Goal: Task Accomplishment & Management: Manage account settings

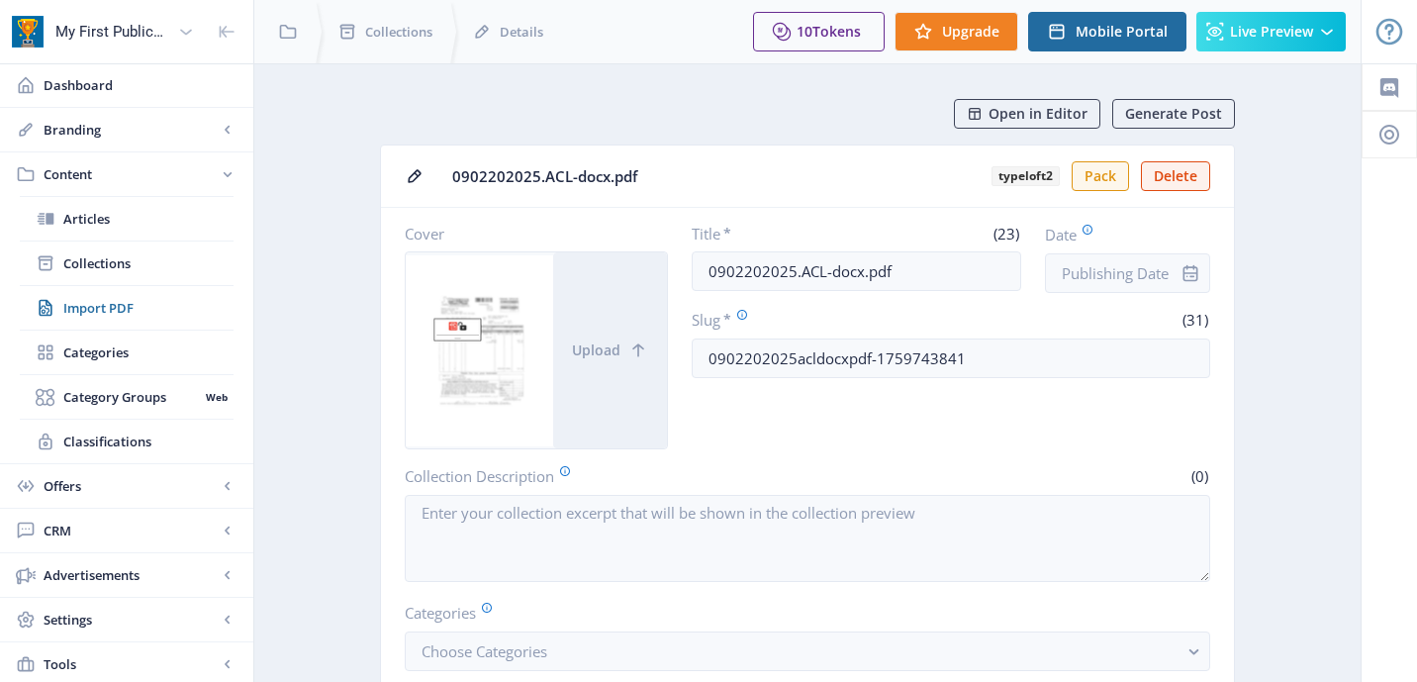
scroll to position [870, 0]
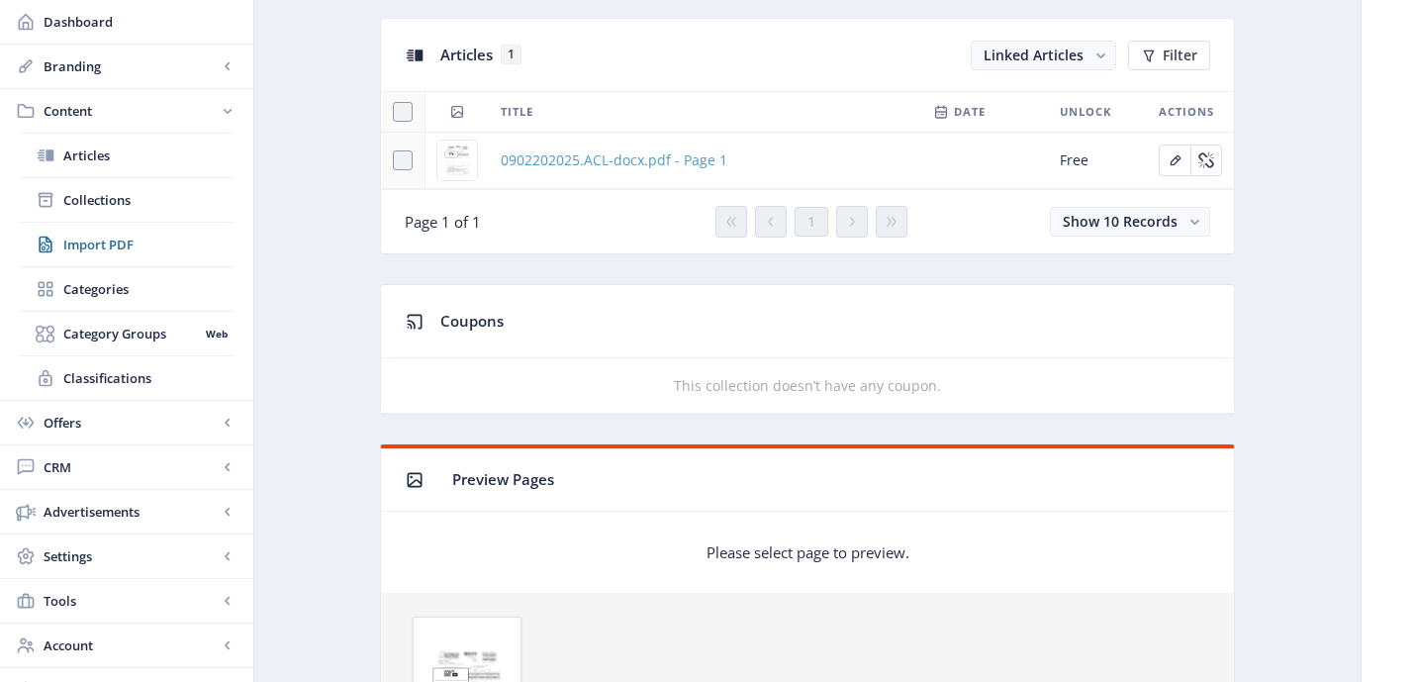
click at [609, 165] on span "0902202025.ACL-docx.pdf - Page 1" at bounding box center [614, 160] width 227 height 24
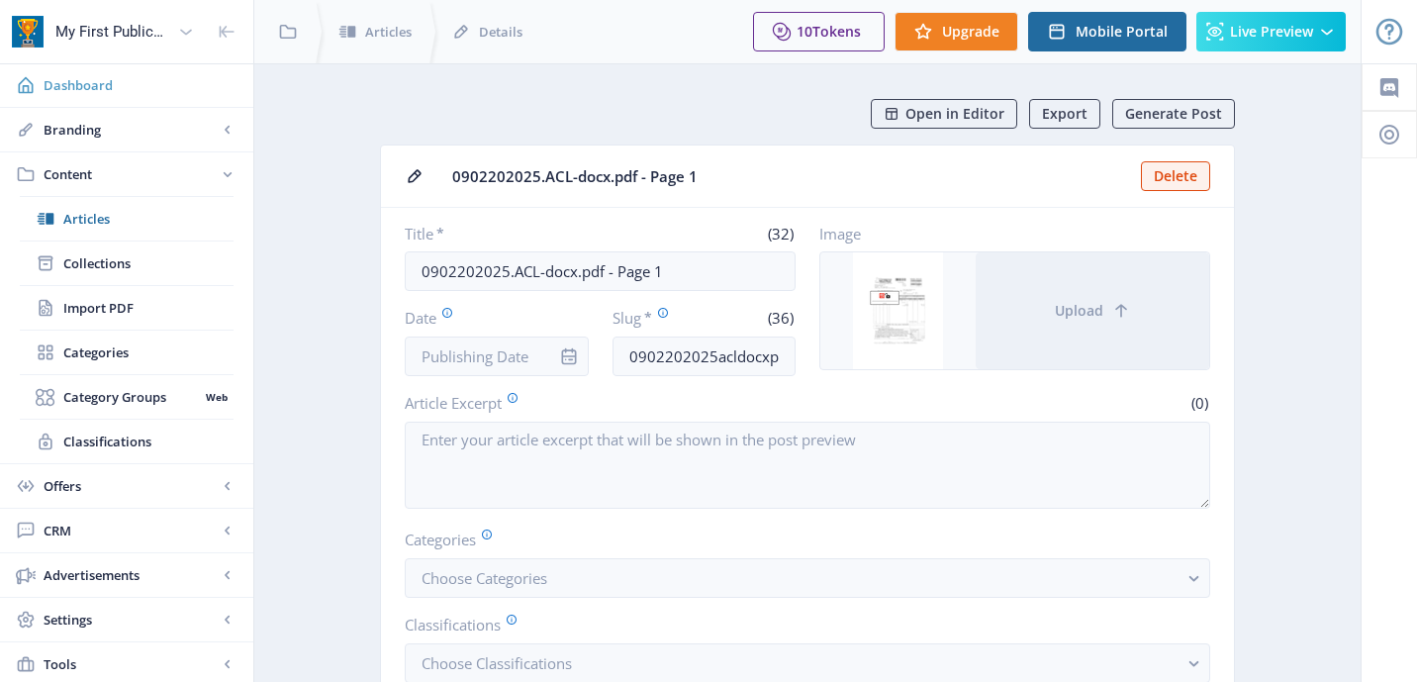
click at [85, 75] on span "Dashboard" at bounding box center [141, 85] width 194 height 20
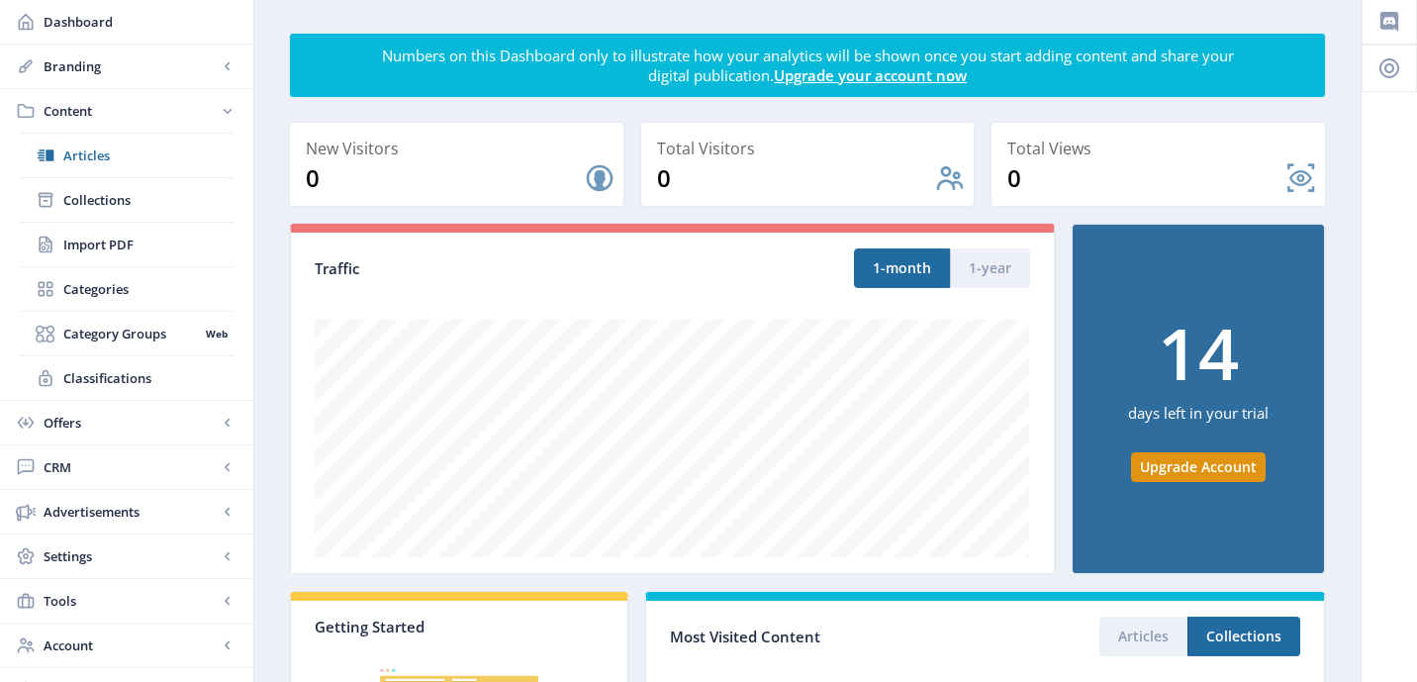
scroll to position [7, 0]
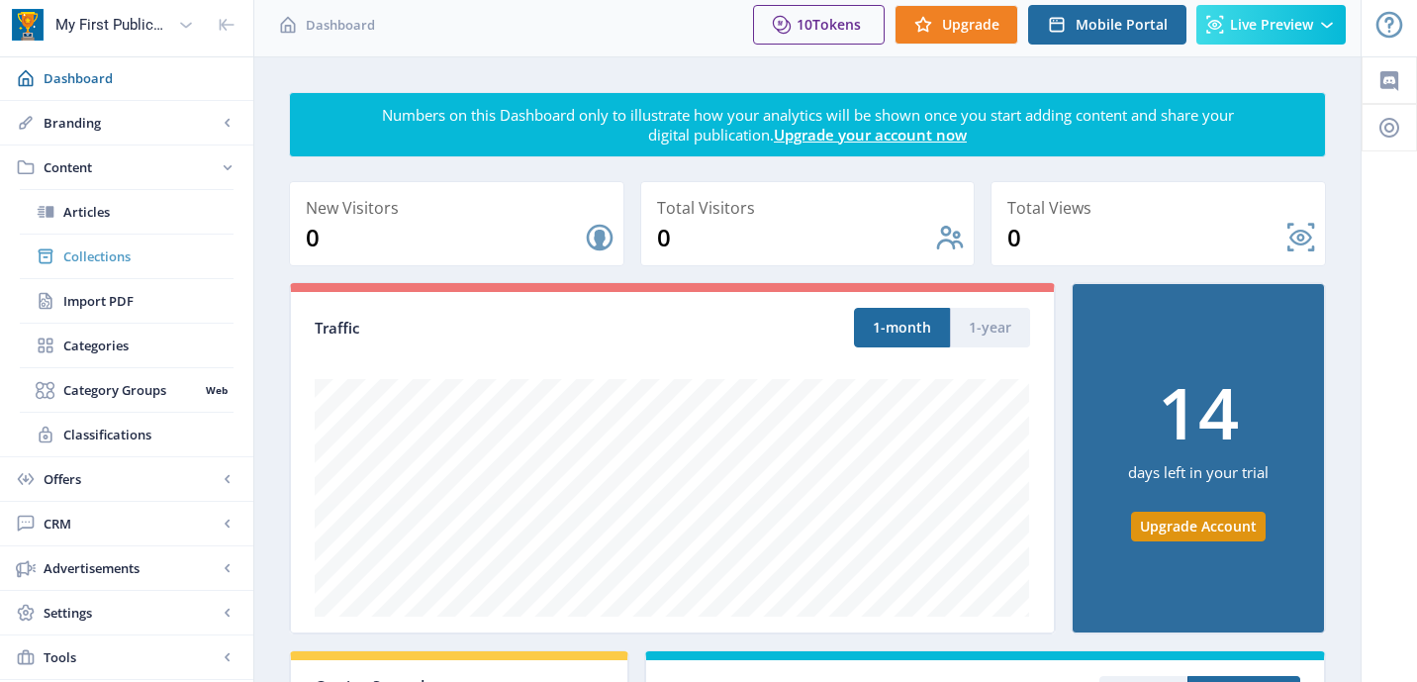
click at [113, 263] on span "Collections" at bounding box center [148, 256] width 170 height 20
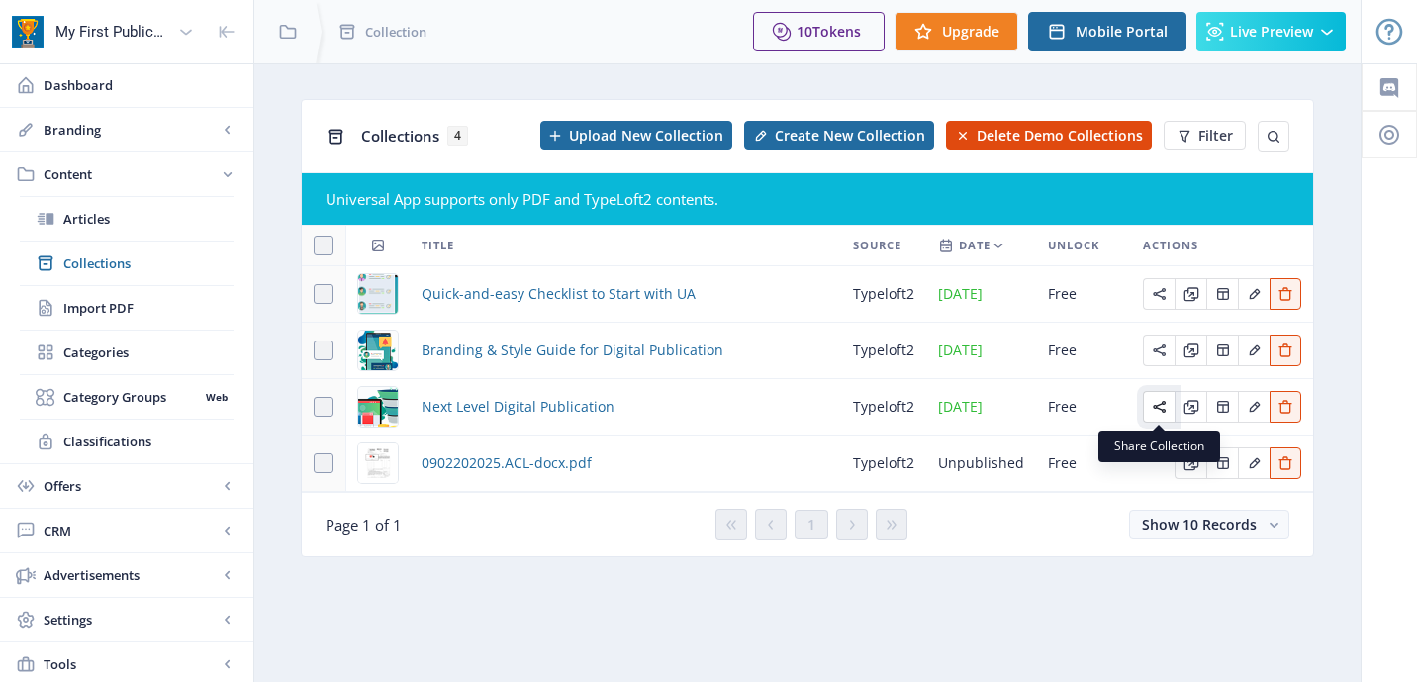
click at [1161, 408] on icon "Edit page" at bounding box center [1160, 407] width 16 height 16
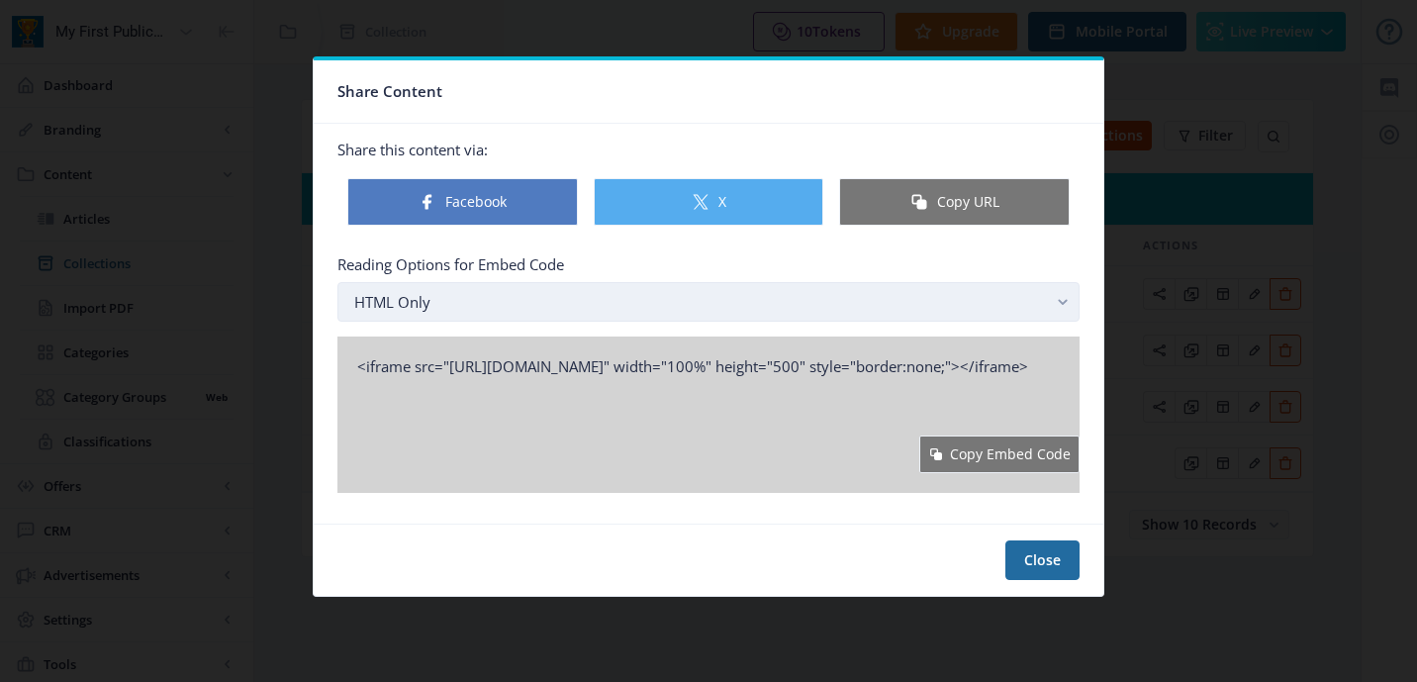
click at [1069, 300] on rect "button" at bounding box center [1063, 301] width 23 height 23
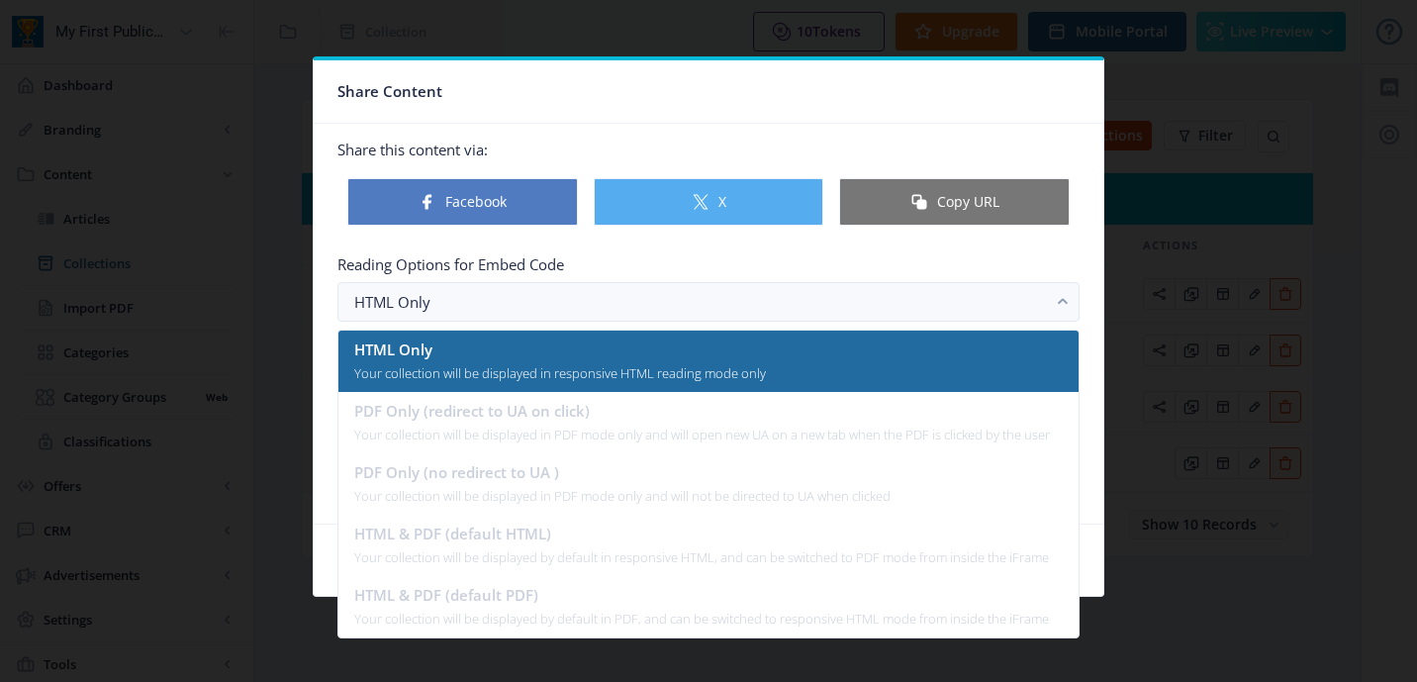
click at [635, 421] on ul "HTML Only Your collection will be displayed in responsive HTML reading mode onl…" at bounding box center [708, 484] width 740 height 307
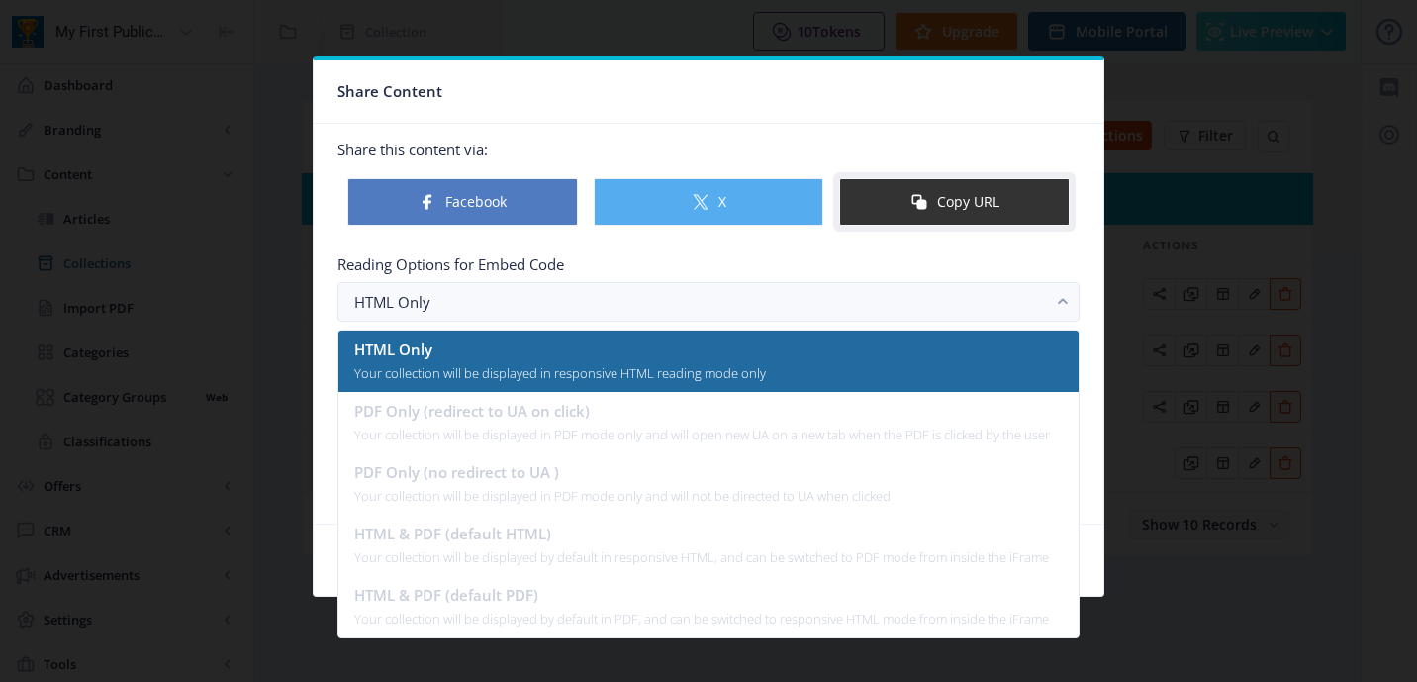
click at [995, 202] on button "Copy URL" at bounding box center [954, 201] width 231 height 47
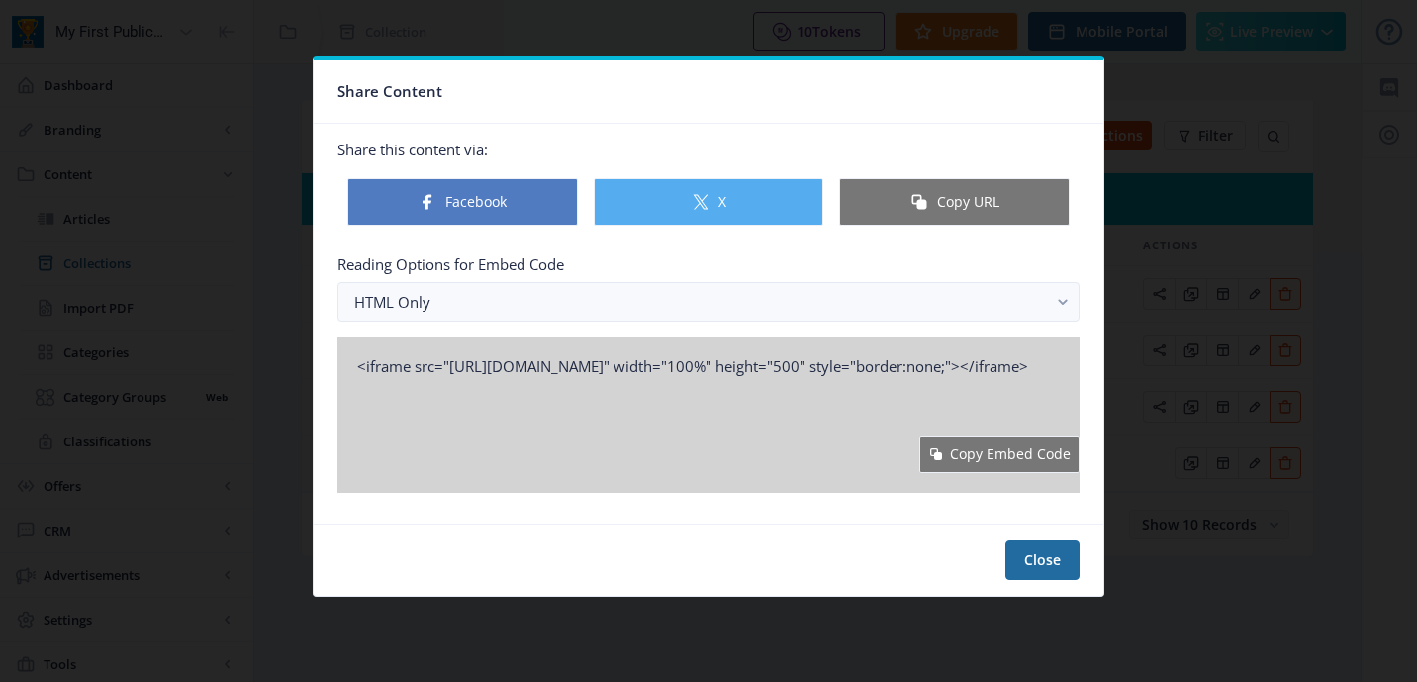
click at [1179, 371] on div at bounding box center [708, 341] width 1417 height 682
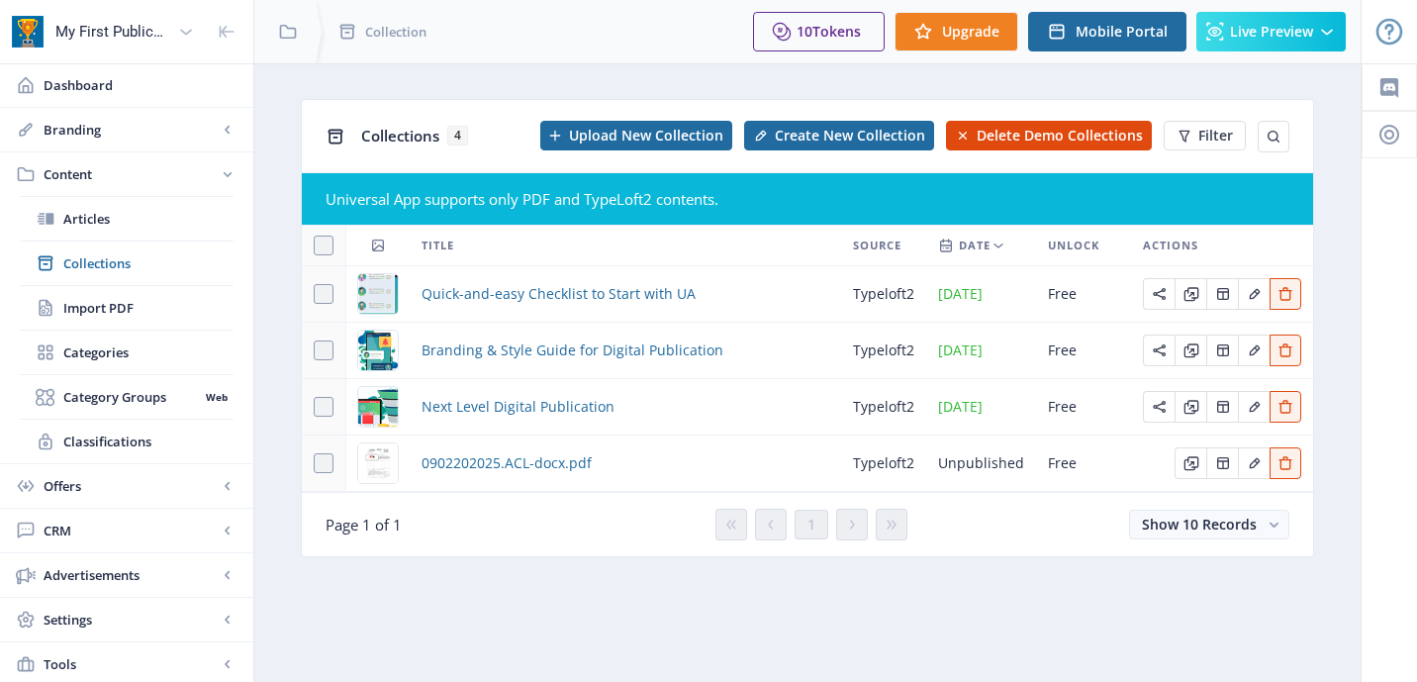
click at [957, 435] on td "Unpublished" at bounding box center [981, 463] width 110 height 56
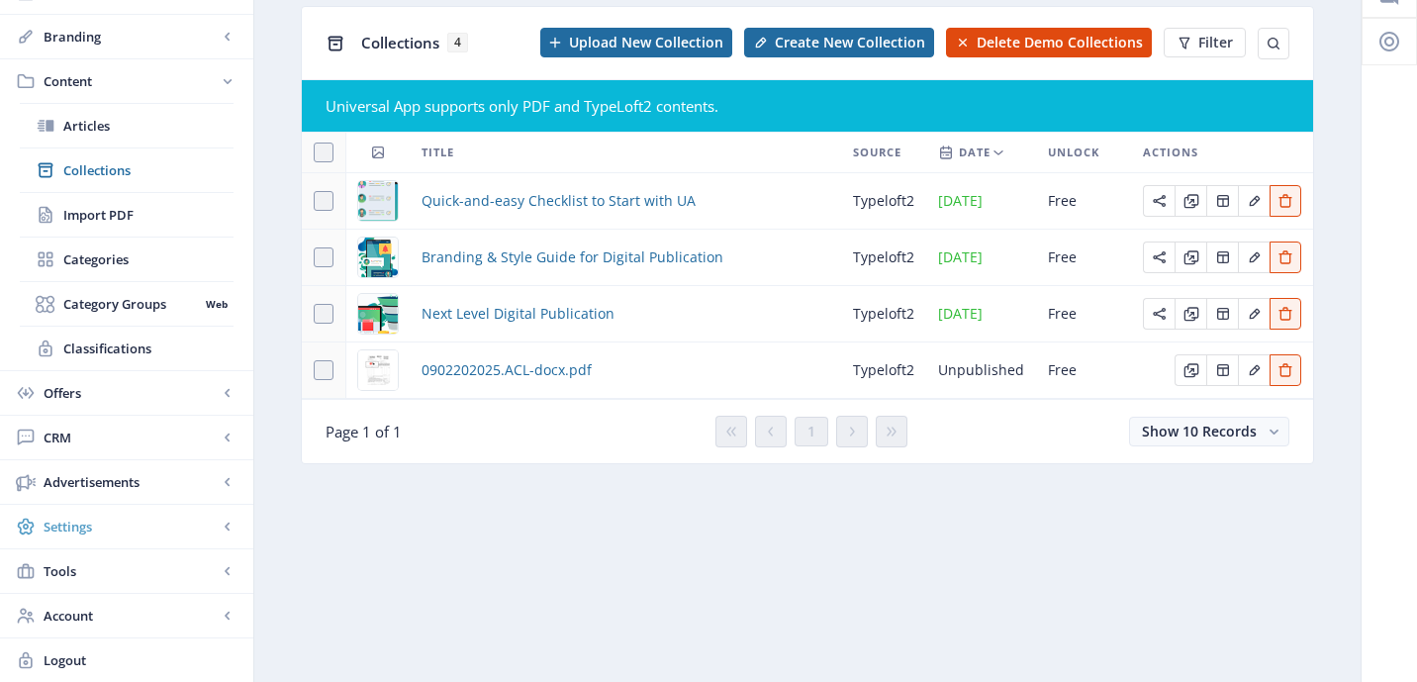
click at [185, 535] on span "Settings" at bounding box center [131, 527] width 174 height 20
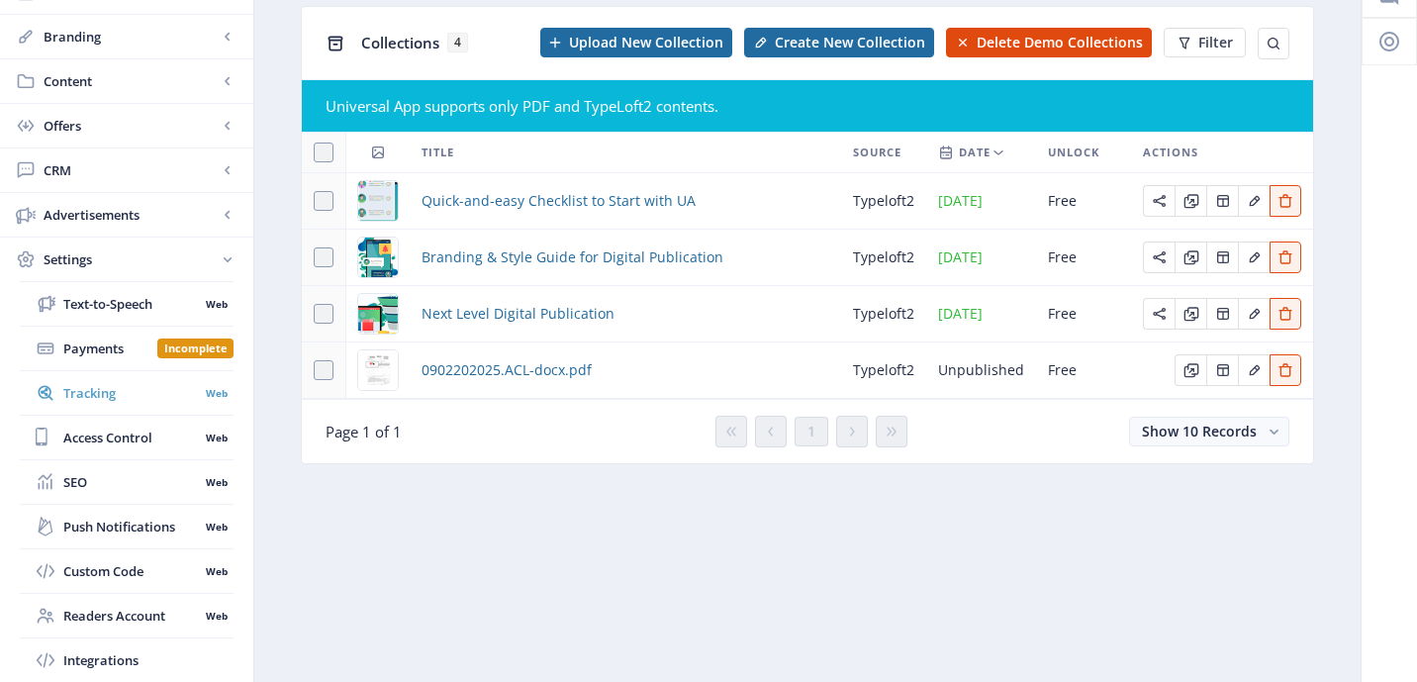
scroll to position [227, 0]
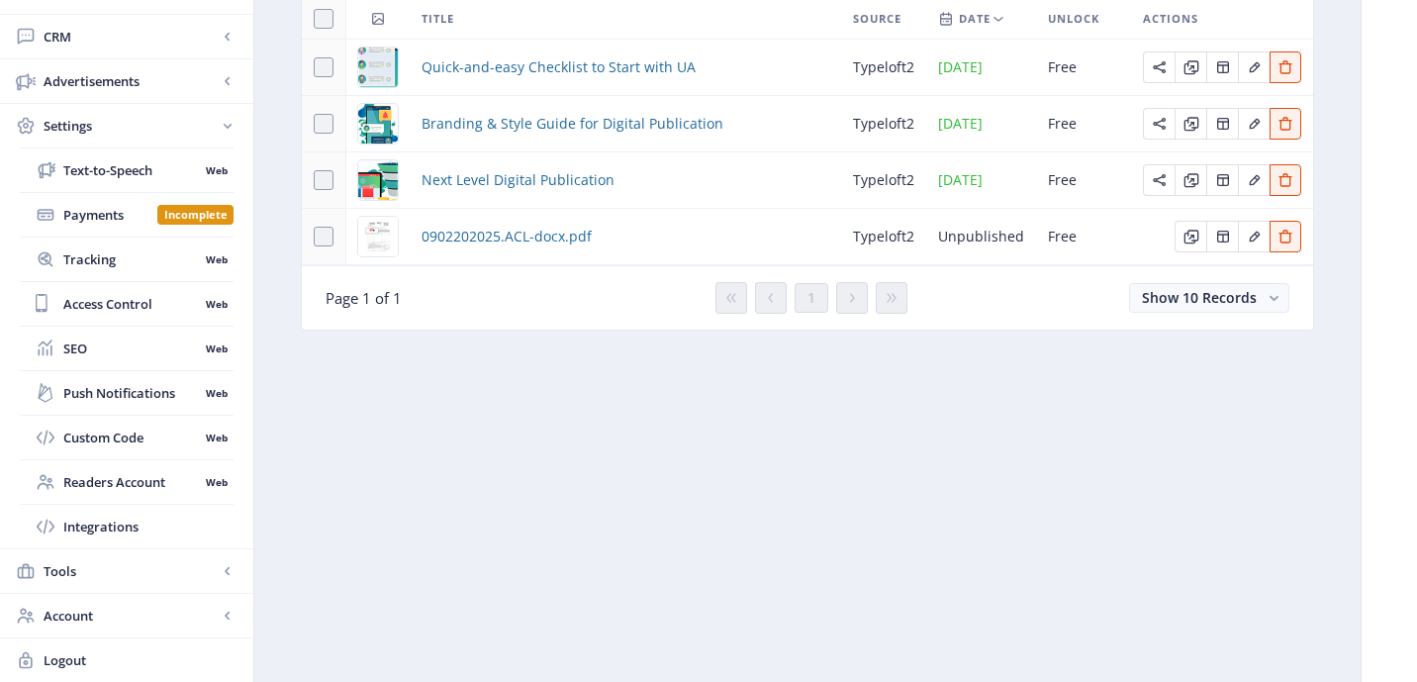
click at [411, 412] on nb-layout-column "Collections 4 Upload New Collection Create New Collection Delete Demo Collectio…" at bounding box center [807, 259] width 1108 height 845
